Goal: Task Accomplishment & Management: Manage account settings

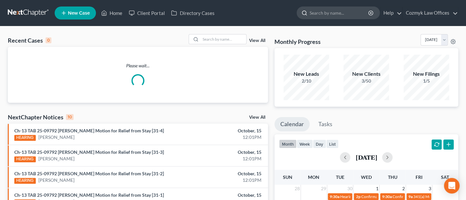
click at [339, 10] on input "search" at bounding box center [340, 13] width 60 height 12
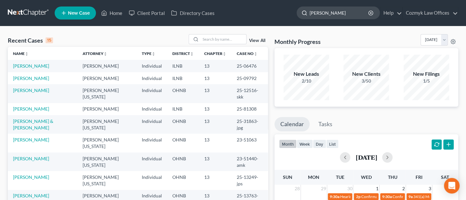
type input "Narney"
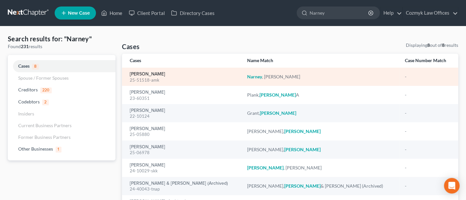
click at [145, 73] on link "[PERSON_NAME]" at bounding box center [147, 74] width 35 height 5
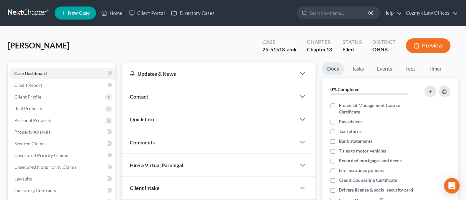
click at [427, 11] on link "Cozmyk Law Offices" at bounding box center [430, 13] width 55 height 12
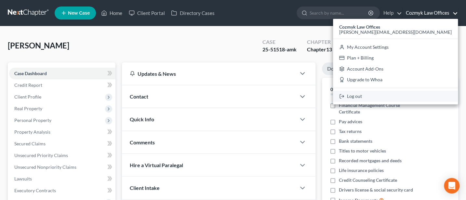
click at [418, 95] on link "Log out" at bounding box center [395, 96] width 125 height 11
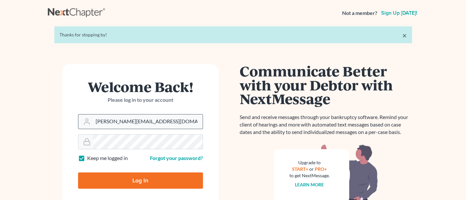
click at [146, 123] on input "Jann@cozmyklaw.com" at bounding box center [148, 121] width 110 height 14
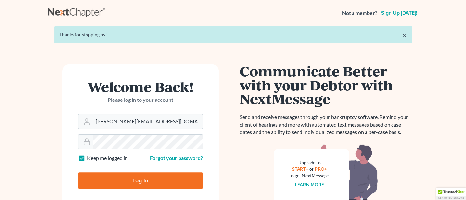
type input "Jann@cozmyklaw.com"
click at [134, 177] on input "Log In" at bounding box center [140, 180] width 125 height 16
type input "Thinking..."
